Goal: Task Accomplishment & Management: Use online tool/utility

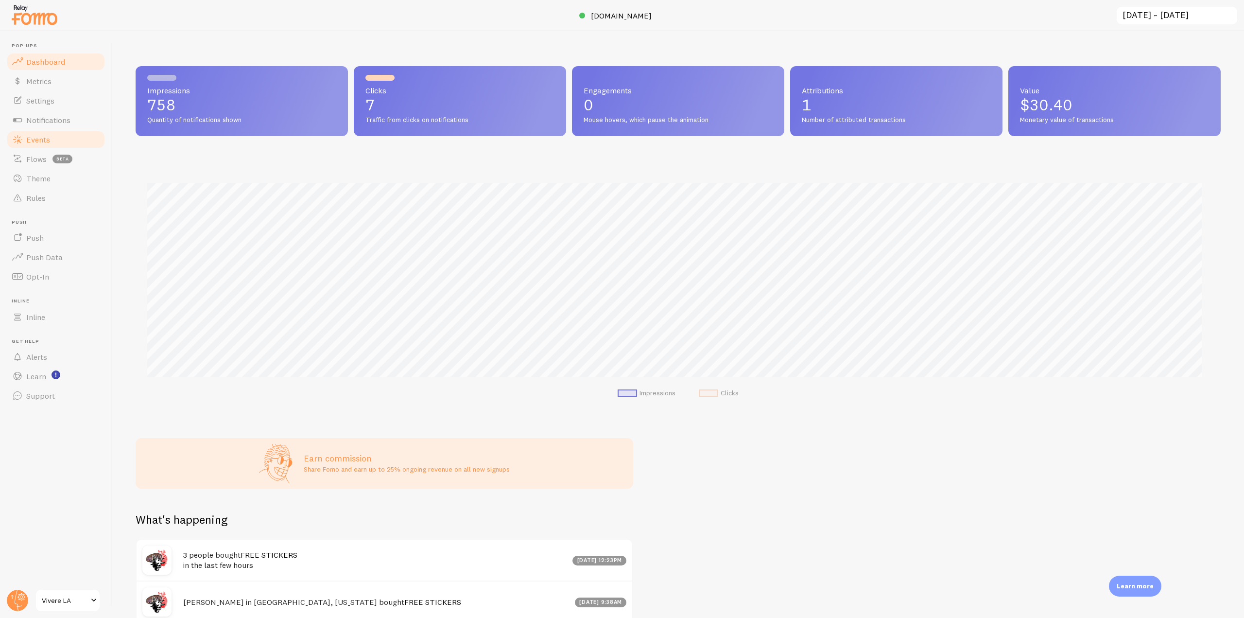
scroll to position [485814, 484992]
click at [54, 140] on link "Events" at bounding box center [56, 139] width 100 height 19
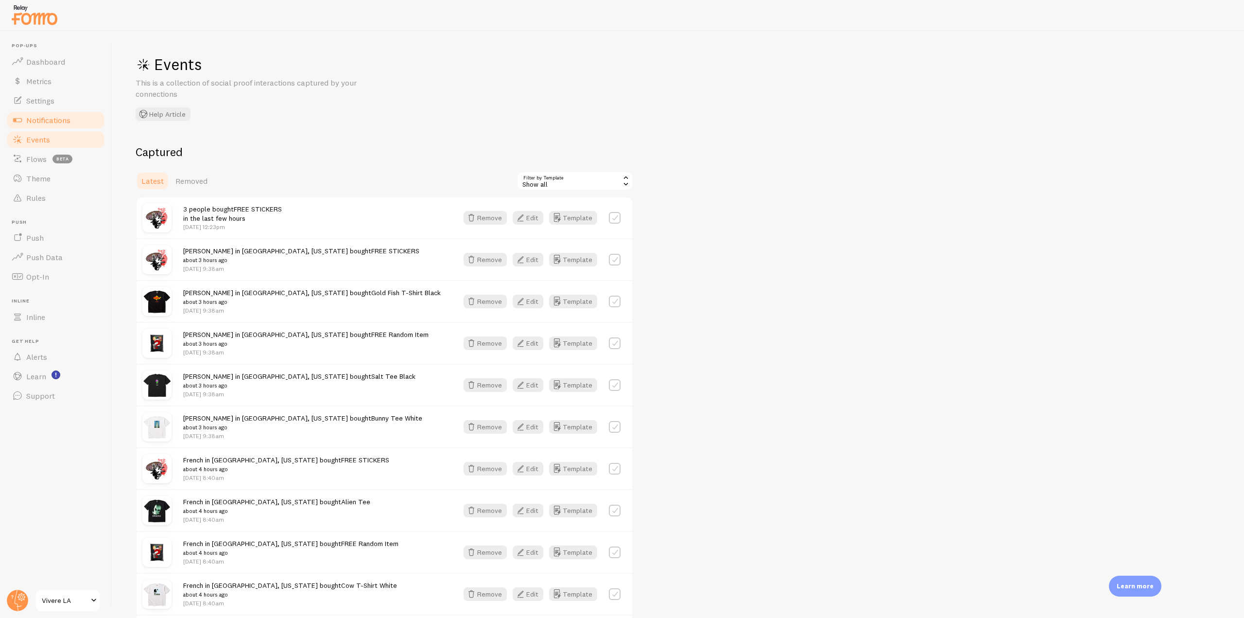
drag, startPoint x: 71, startPoint y: 120, endPoint x: 90, endPoint y: 124, distance: 19.6
click at [71, 120] on link "Notifications" at bounding box center [56, 119] width 100 height 19
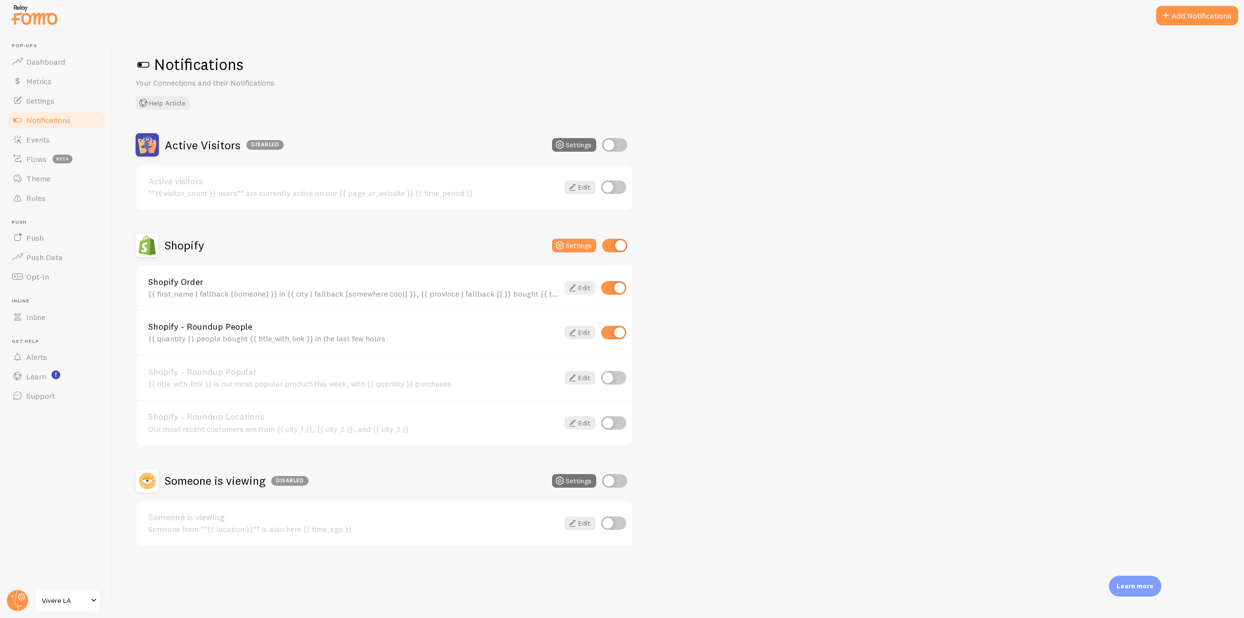
click at [574, 297] on div "Shopify Order {{ first_name | fallback [Someone] }} in {{ city | fallback [some…" at bounding box center [385, 288] width 496 height 44
click at [577, 288] on icon at bounding box center [573, 288] width 12 height 12
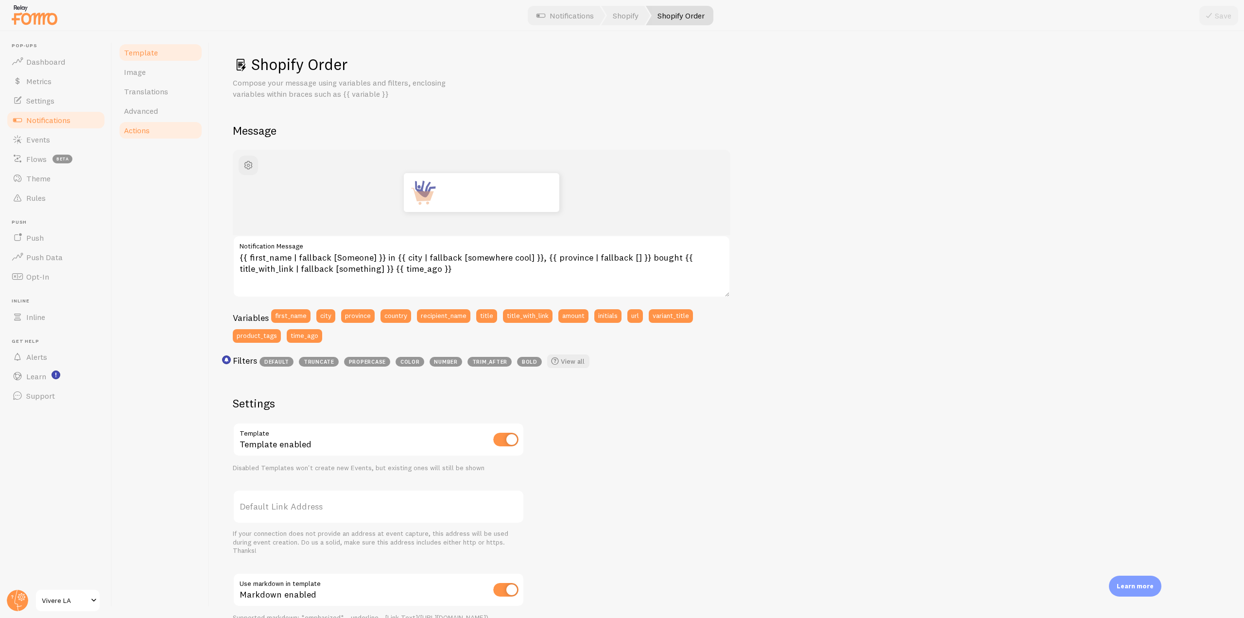
click at [144, 132] on span "Actions" at bounding box center [137, 130] width 26 height 10
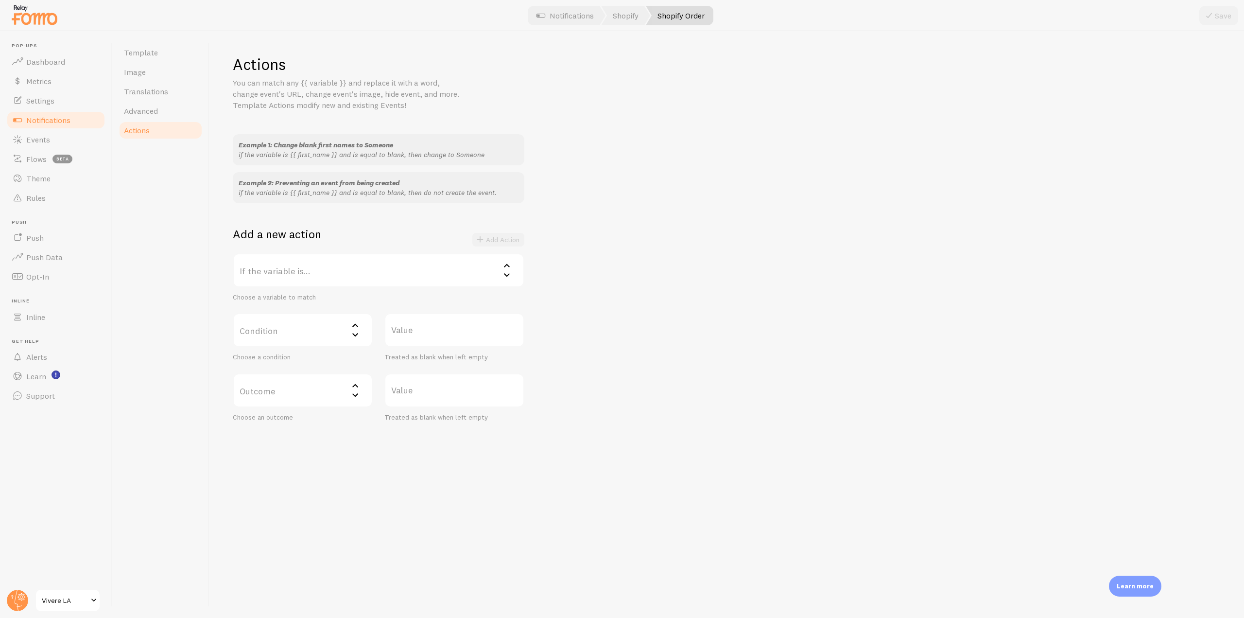
click at [373, 264] on label "If the variable is..." at bounding box center [379, 270] width 292 height 34
click at [267, 365] on li "title" at bounding box center [379, 368] width 290 height 17
click at [303, 333] on label "Condition" at bounding box center [303, 330] width 140 height 34
click at [281, 387] on li "contains" at bounding box center [303, 394] width 138 height 17
click at [419, 331] on label "Value" at bounding box center [454, 330] width 140 height 34
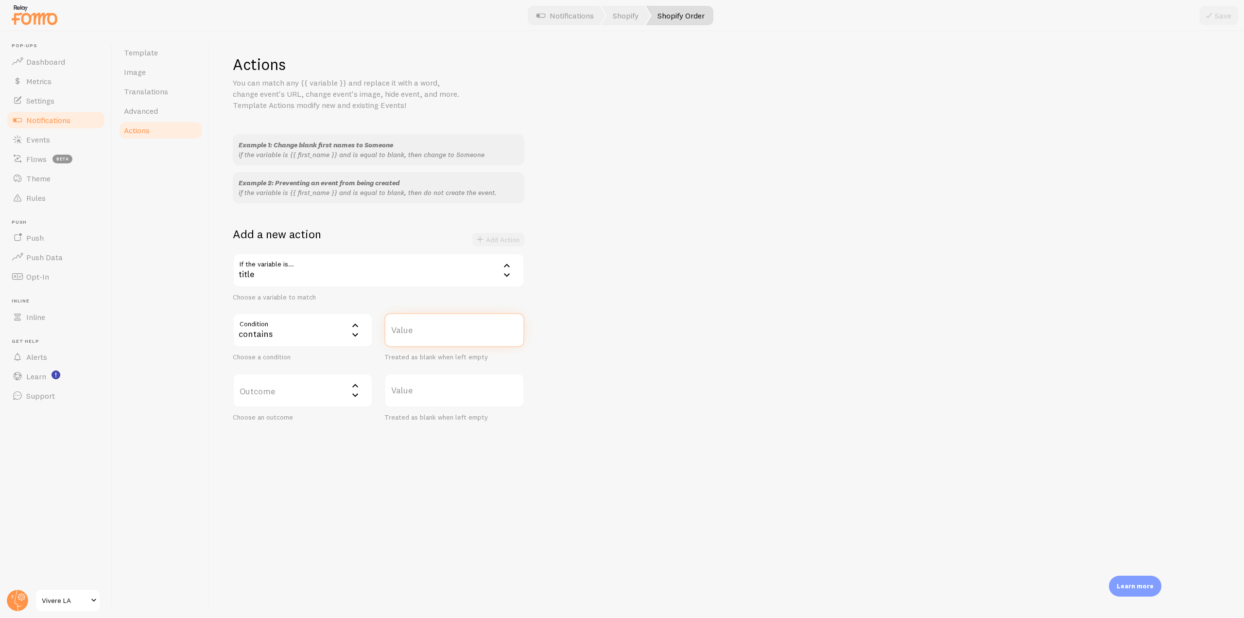
click at [419, 331] on input "Value" at bounding box center [454, 330] width 140 height 34
type input "free"
click at [335, 393] on label "Outcome" at bounding box center [303, 390] width 140 height 34
click at [308, 422] on li "do not create event" at bounding box center [303, 421] width 138 height 17
